Goal: Information Seeking & Learning: Find specific fact

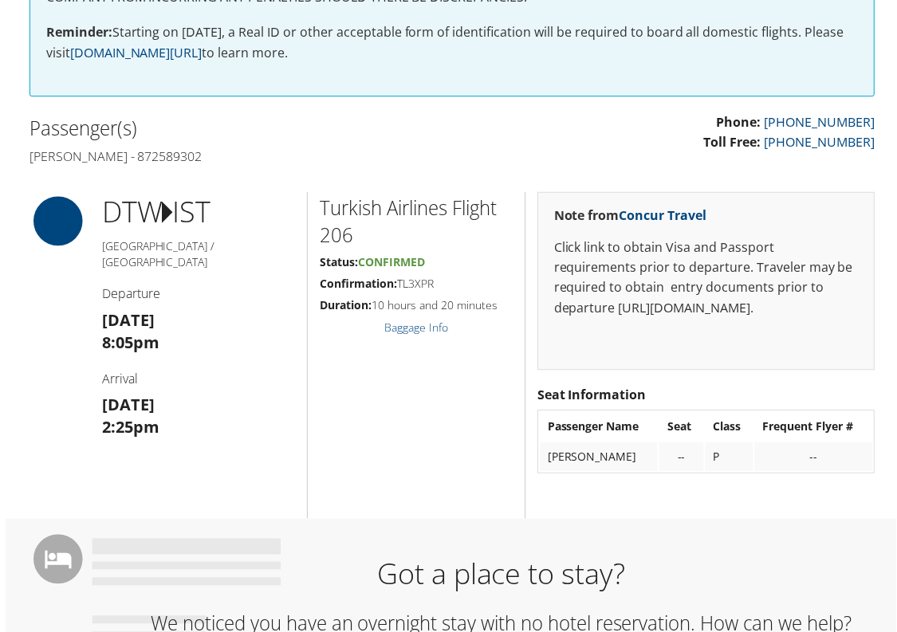
scroll to position [401, 0]
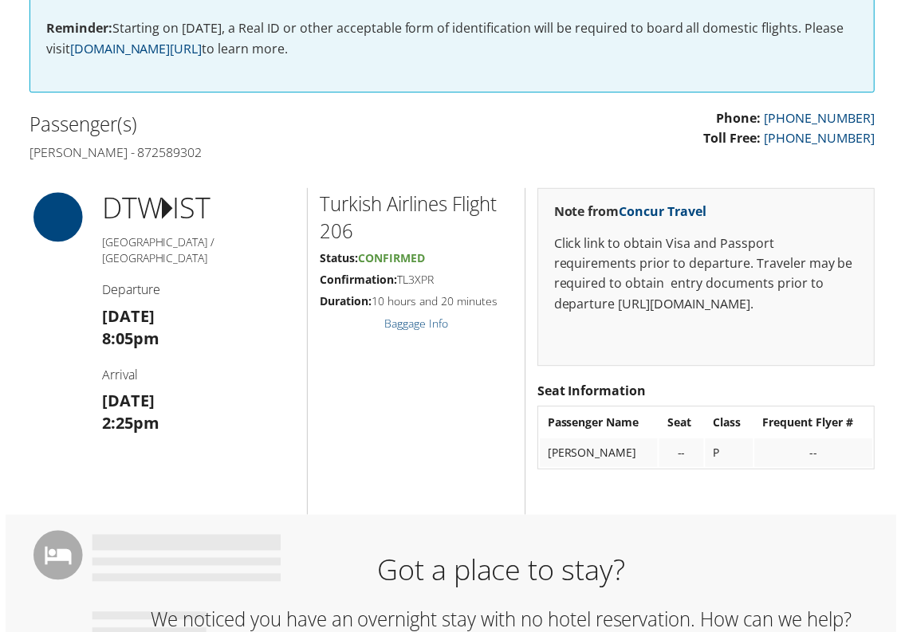
click at [703, 453] on td "--" at bounding box center [681, 454] width 44 height 29
click at [665, 242] on p "Click link to obtain Visa and Passport requirements prior to departure. Travele…" at bounding box center [706, 274] width 304 height 81
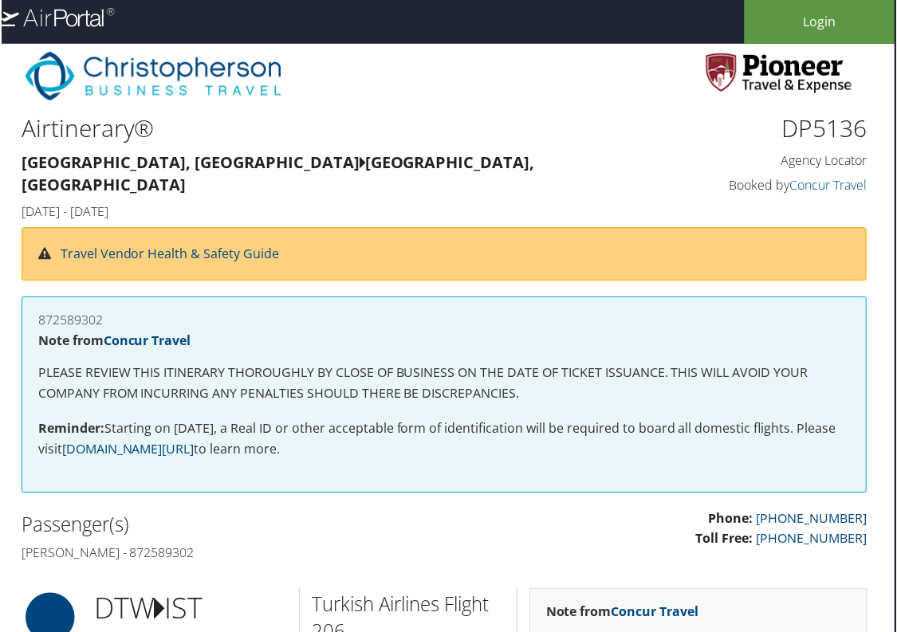
scroll to position [0, 0]
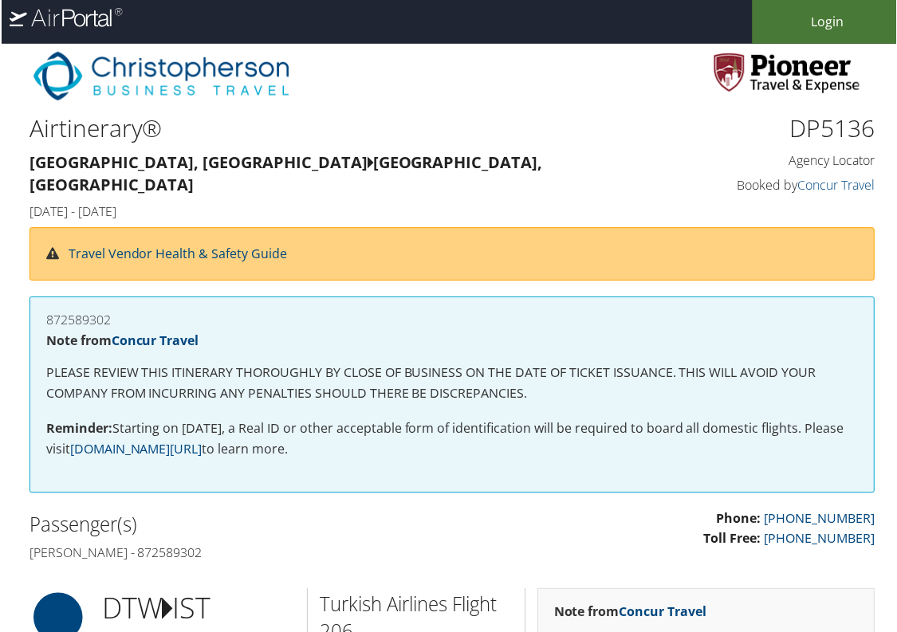
click at [825, 6] on link "Login" at bounding box center [827, 22] width 151 height 44
click at [800, 182] on link "Concur Travel" at bounding box center [836, 186] width 77 height 18
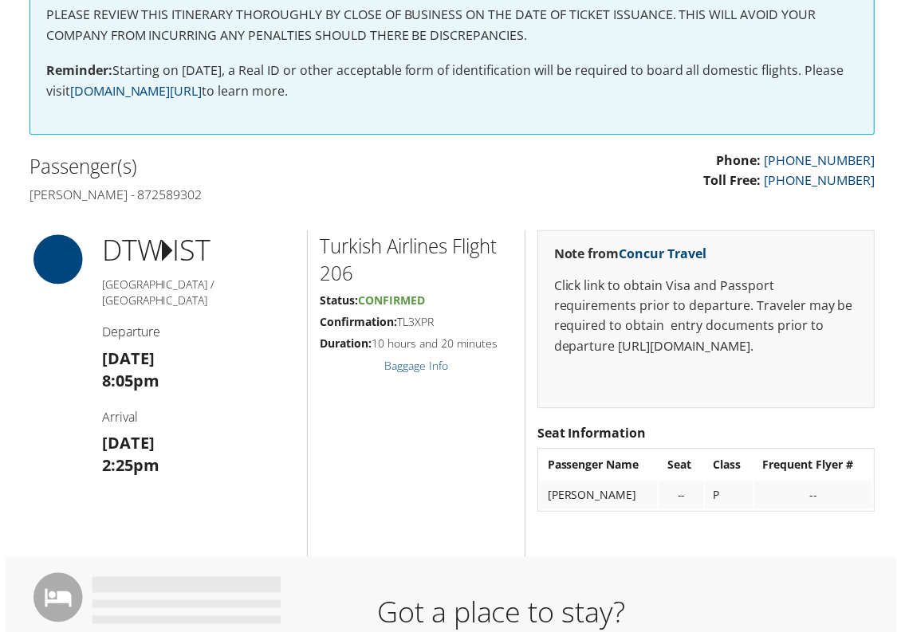
scroll to position [382, 0]
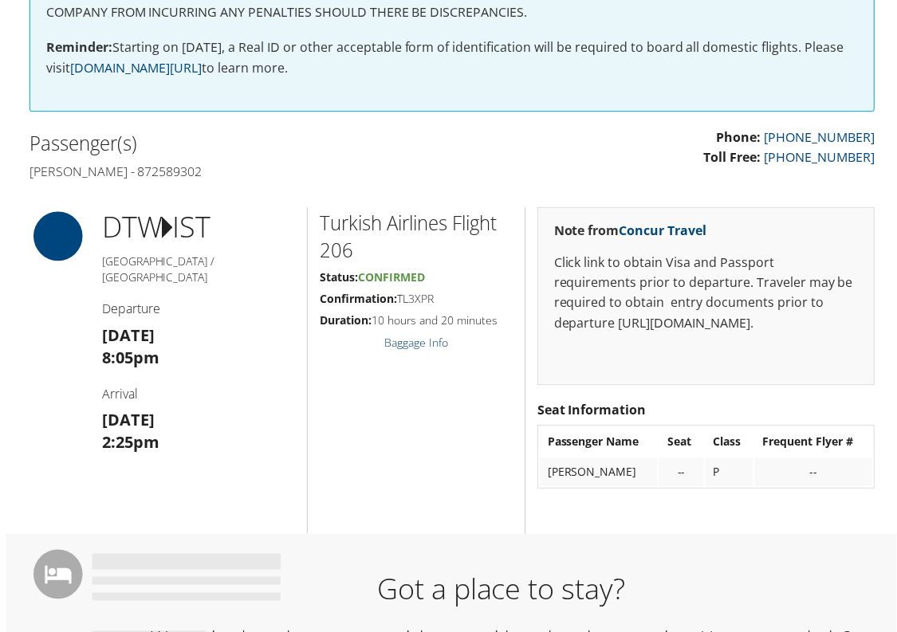
click at [426, 336] on link "Baggage Info" at bounding box center [415, 343] width 64 height 15
drag, startPoint x: 436, startPoint y: 269, endPoint x: 409, endPoint y: 273, distance: 27.4
click at [409, 292] on h5 "Confirmation: TL3XPR" at bounding box center [415, 300] width 193 height 16
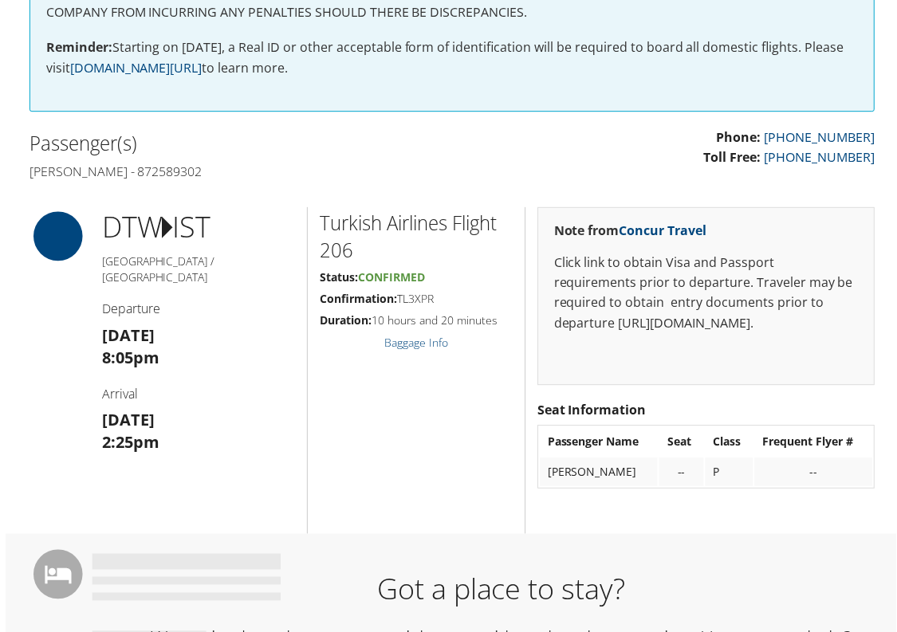
copy h5 "TL3XPR"
